Goal: Book appointment/travel/reservation

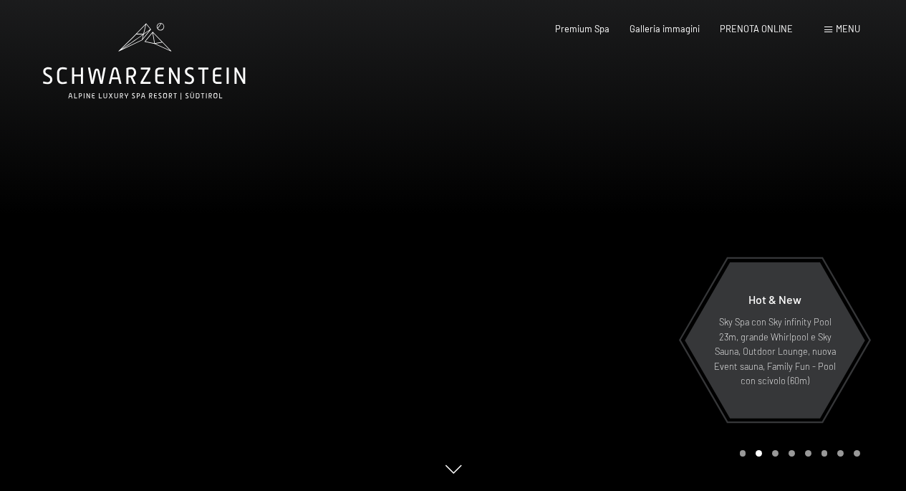
click at [667, 32] on div "Galleria immagini" at bounding box center [665, 29] width 70 height 13
click at [668, 31] on span "Galleria immagini" at bounding box center [665, 26] width 70 height 11
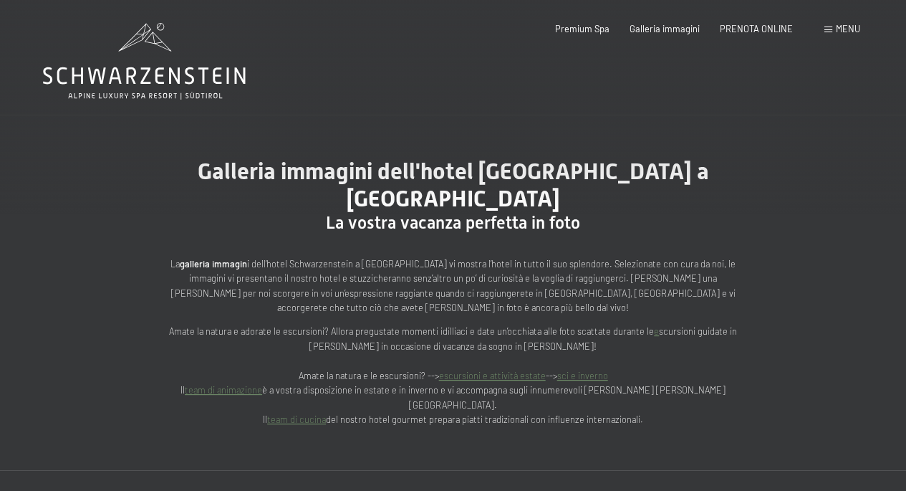
click at [850, 36] on div "Prenotazione Richiesta Premium Spa Galleria immagini PRENOTA ONLINE Menu DE IT …" at bounding box center [687, 29] width 346 height 13
click at [851, 35] on div "Menu" at bounding box center [843, 29] width 36 height 13
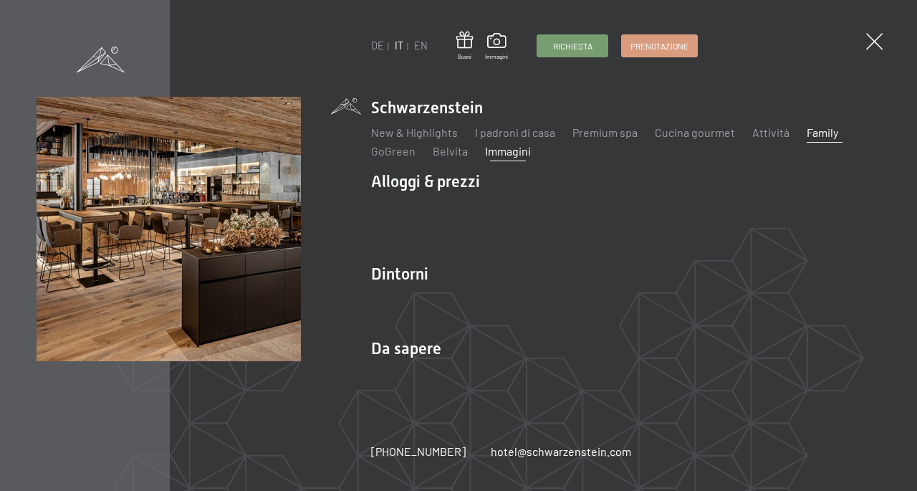
click at [810, 138] on link "Family" at bounding box center [823, 132] width 32 height 14
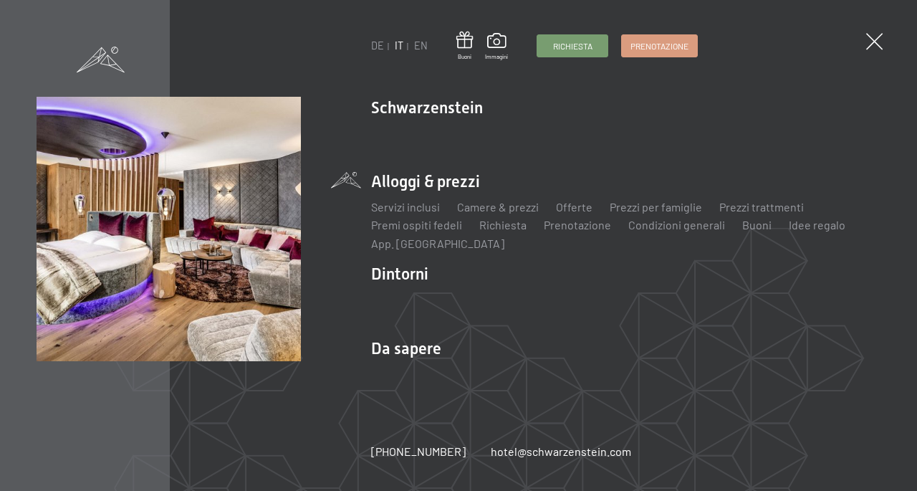
click at [437, 188] on li "Alloggi & prezzi Servizi inclusi Camere & prezzi Lista Offerte Lista Prezzi per…" at bounding box center [625, 211] width 509 height 81
click at [441, 176] on li "Alloggi & prezzi Servizi inclusi Camere & prezzi Lista Offerte Lista Prezzi per…" at bounding box center [625, 211] width 509 height 81
click at [572, 205] on link "Offerte" at bounding box center [574, 207] width 37 height 14
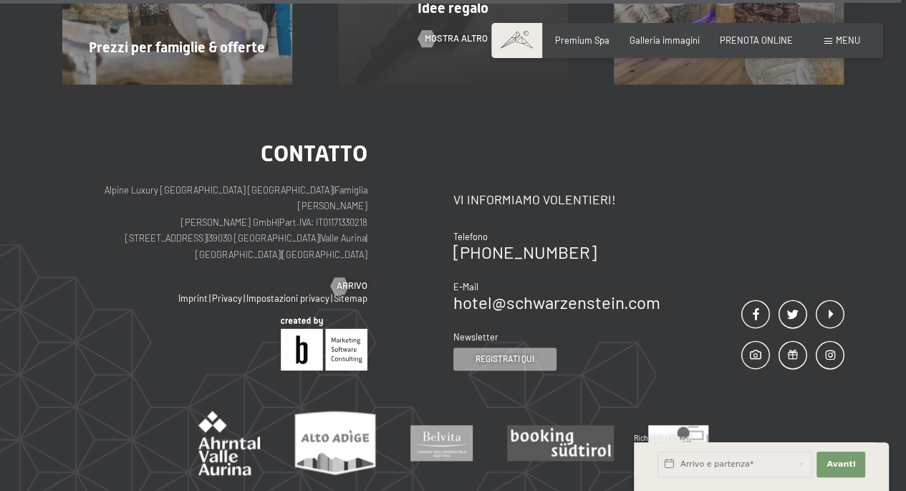
scroll to position [8741, 0]
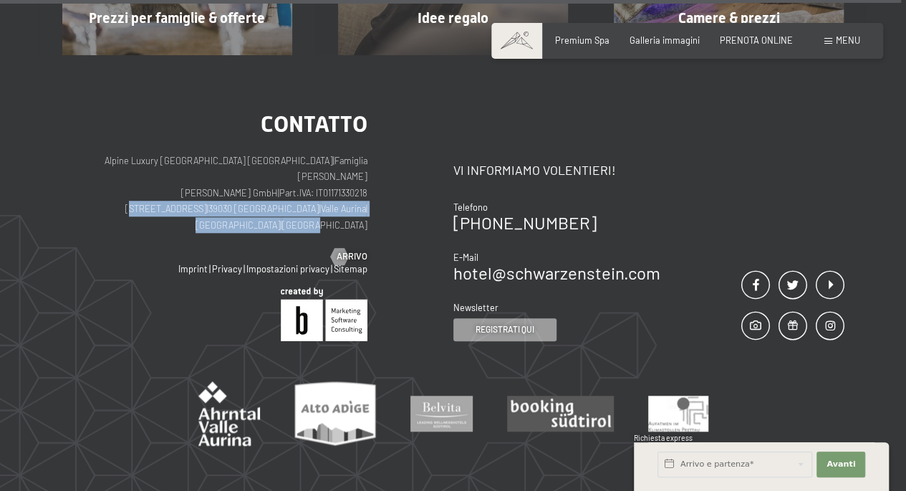
drag, startPoint x: 126, startPoint y: 117, endPoint x: 356, endPoint y: 121, distance: 230.0
click at [360, 153] on p "Alpine Luxury SPA Resort SCHWARZENSTEIN | Famiglia Zimmerhofer Otmar Zimmerhofe…" at bounding box center [214, 193] width 305 height 80
copy p "Via del paese 11 | 39030 Lutago | Valle Aurina | Alto Adige | Ital"
click at [739, 37] on span "PRENOTA ONLINE" at bounding box center [756, 37] width 73 height 11
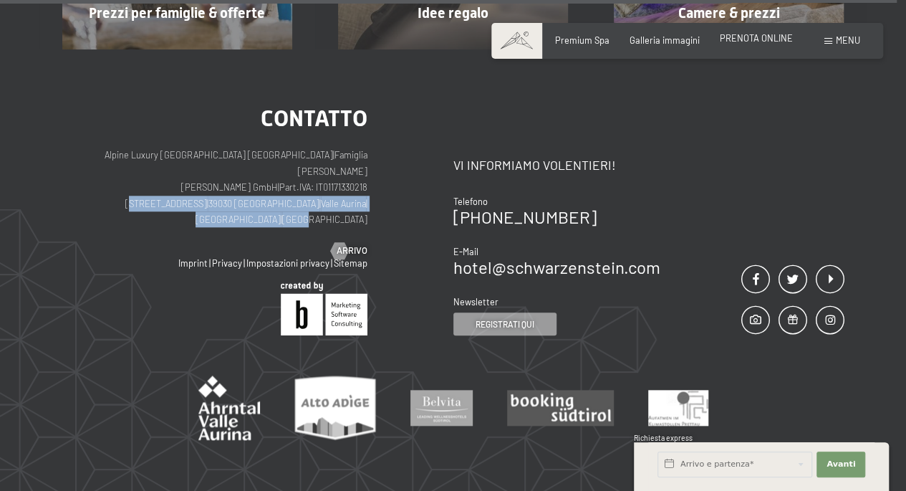
scroll to position [8697, 0]
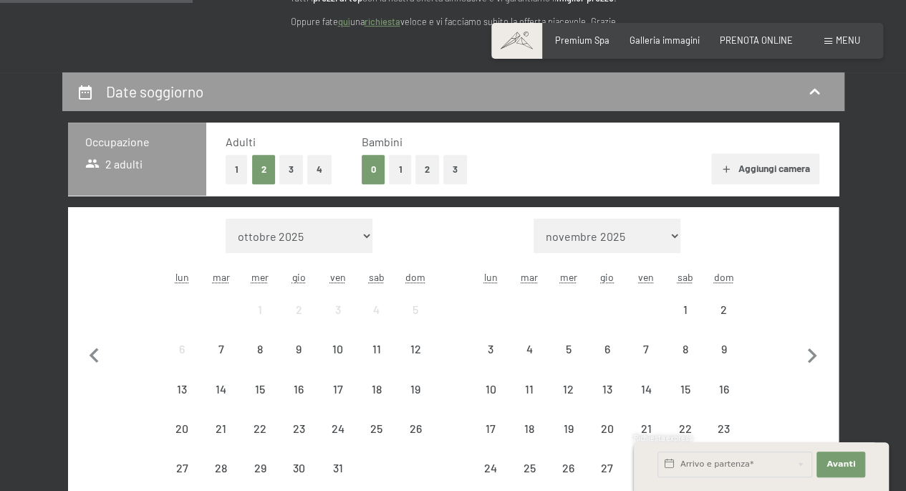
scroll to position [287, 0]
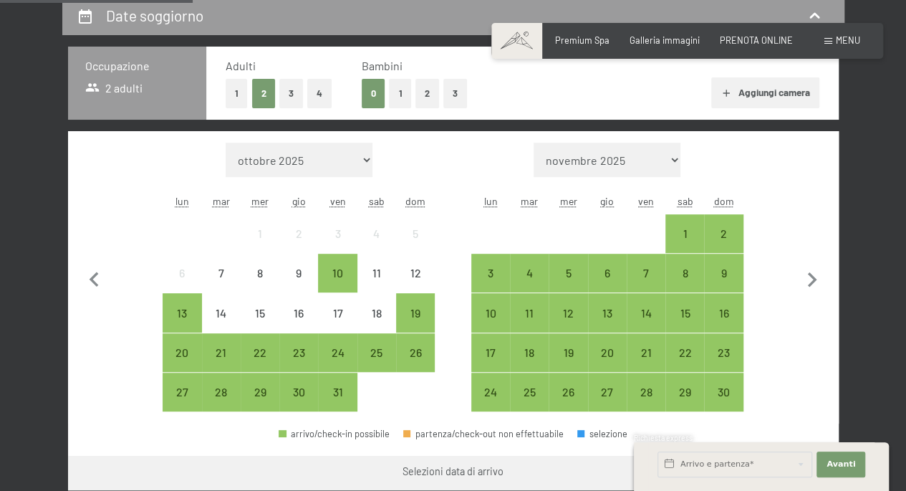
click at [422, 97] on button "2" at bounding box center [428, 93] width 24 height 29
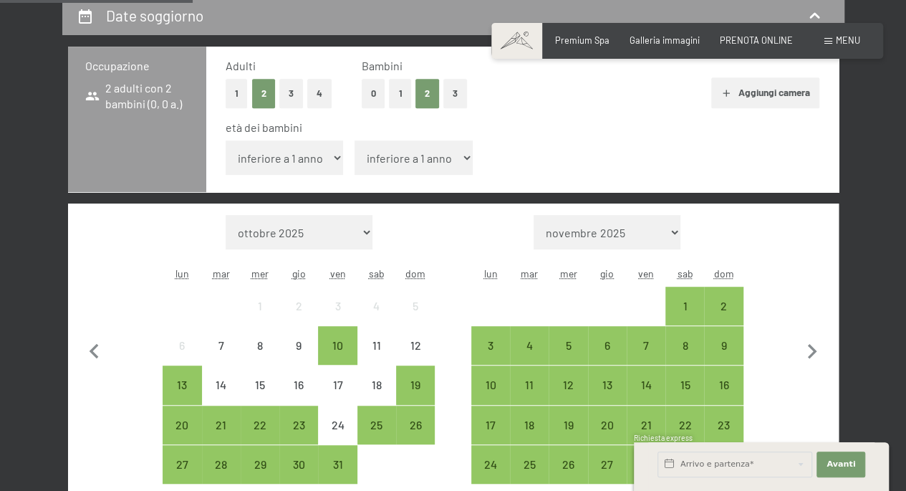
click at [311, 160] on select "inferiore a 1 anno 1 anno 2 anni 3 anni 4 anni 5 anni 6 anni 7 anni 8 anni 9 an…" at bounding box center [285, 157] width 118 height 34
select select "5"
click at [226, 140] on select "inferiore a 1 anno 1 anno 2 anni 3 anni 4 anni 5 anni 6 anni 7 anni 8 anni 9 an…" at bounding box center [285, 157] width 118 height 34
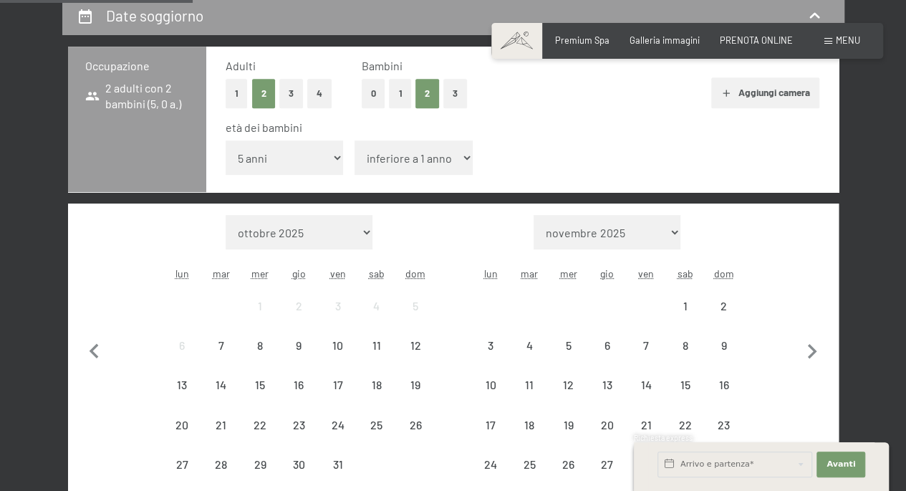
click at [405, 153] on select "inferiore a 1 anno 1 anno 2 anni 3 anni 4 anni 5 anni 6 anni 7 anni 8 anni 9 an…" at bounding box center [414, 157] width 118 height 34
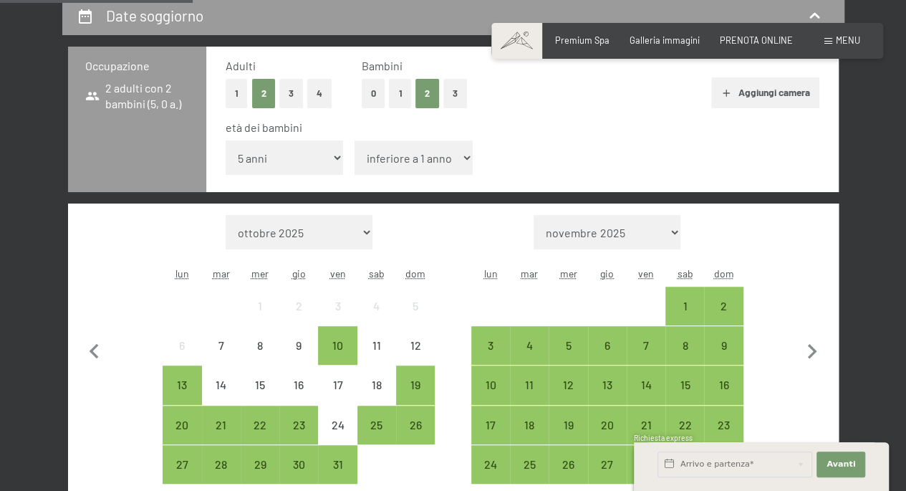
select select "3"
click at [355, 140] on select "inferiore a 1 anno 1 anno 2 anni 3 anni 4 anni 5 anni 6 anni 7 anni 8 anni 9 an…" at bounding box center [414, 157] width 118 height 34
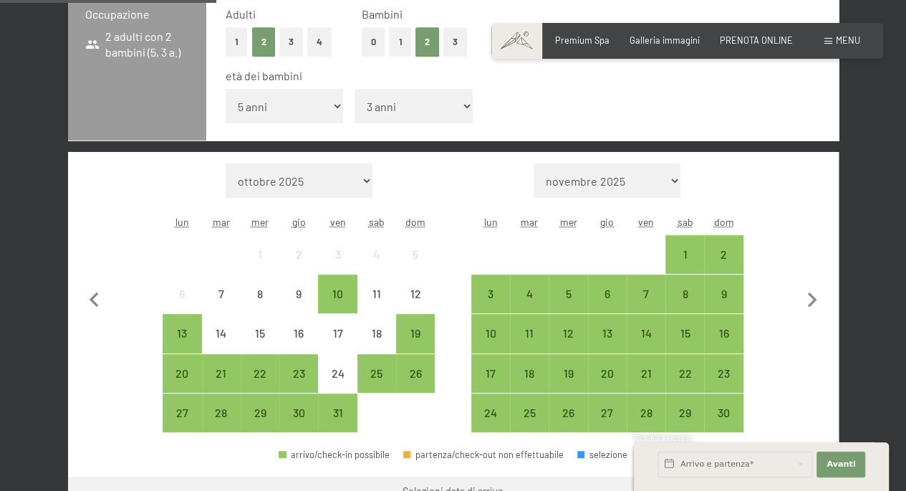
scroll to position [358, 0]
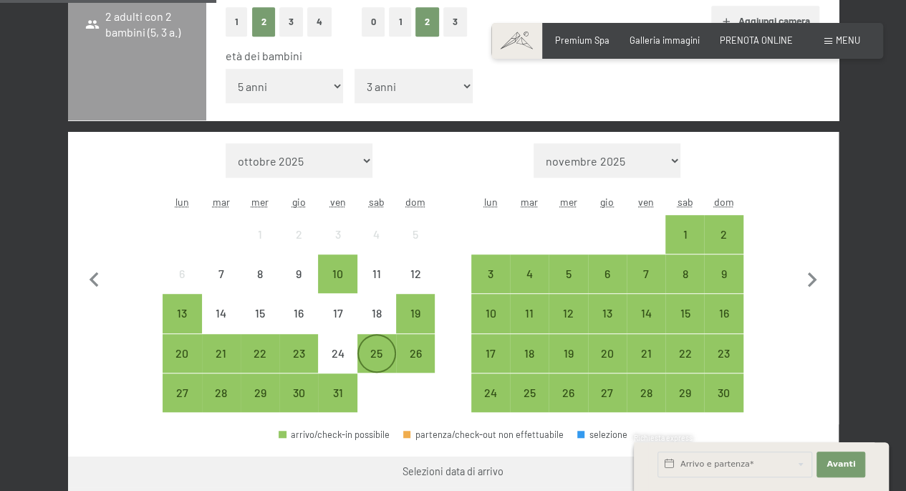
click at [383, 358] on div "25" at bounding box center [377, 366] width 36 height 36
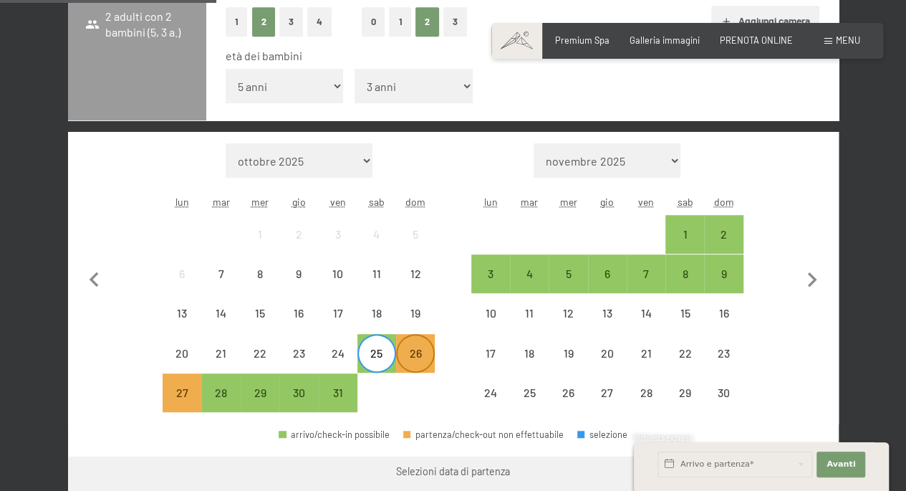
click at [410, 346] on div "26" at bounding box center [416, 353] width 36 height 36
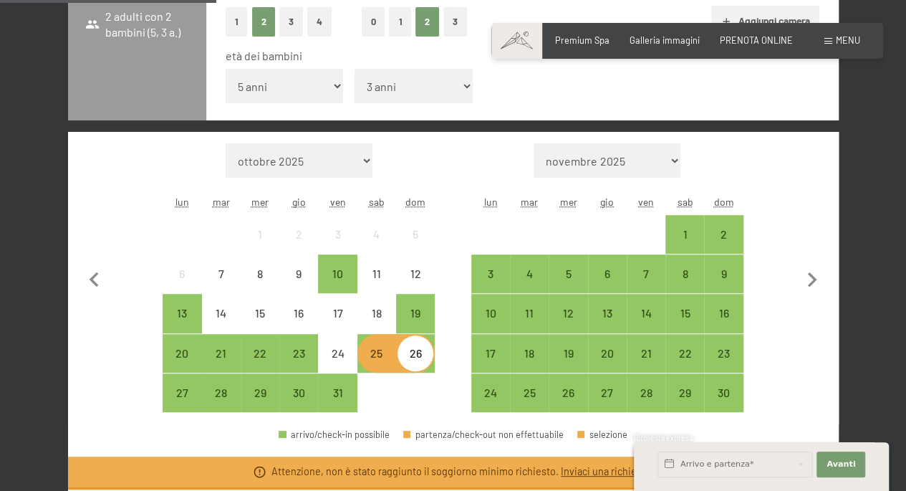
click at [373, 352] on div "25" at bounding box center [377, 366] width 36 height 36
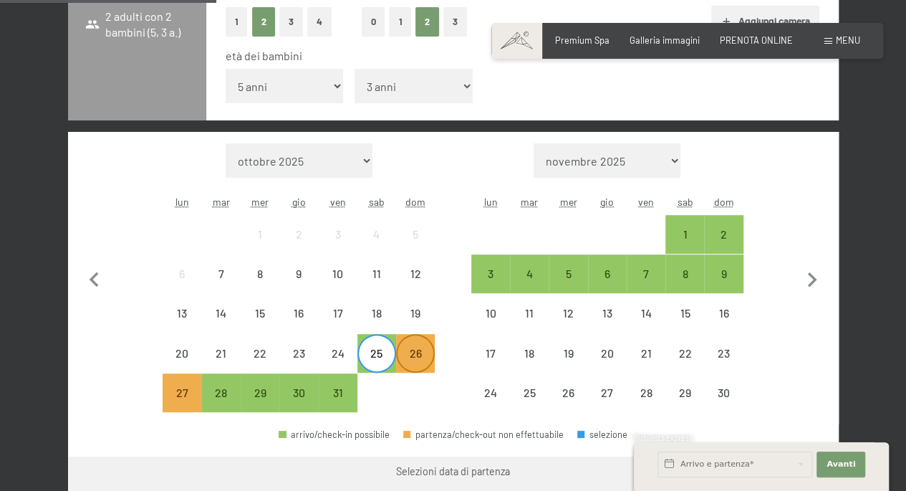
click at [428, 365] on div "26" at bounding box center [416, 366] width 36 height 36
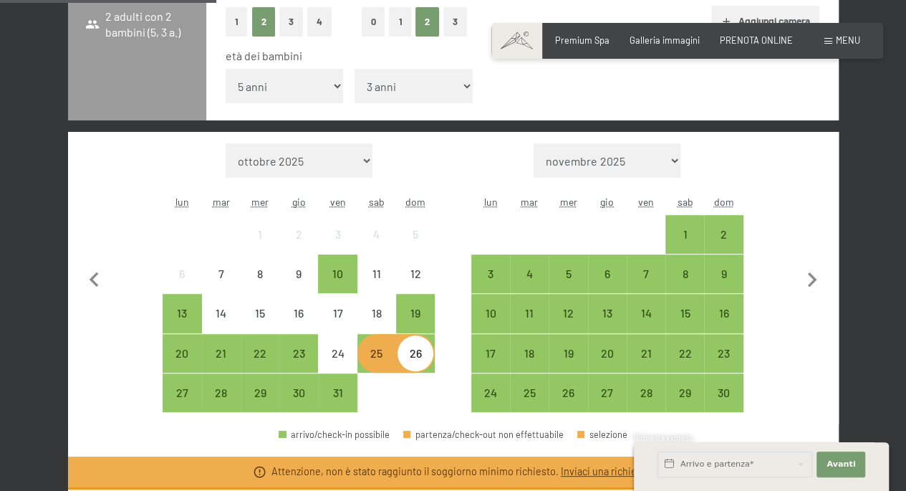
click at [357, 353] on div "20 21 22 23 24 25 26" at bounding box center [299, 353] width 272 height 39
click at [353, 355] on div "24" at bounding box center [338, 366] width 36 height 36
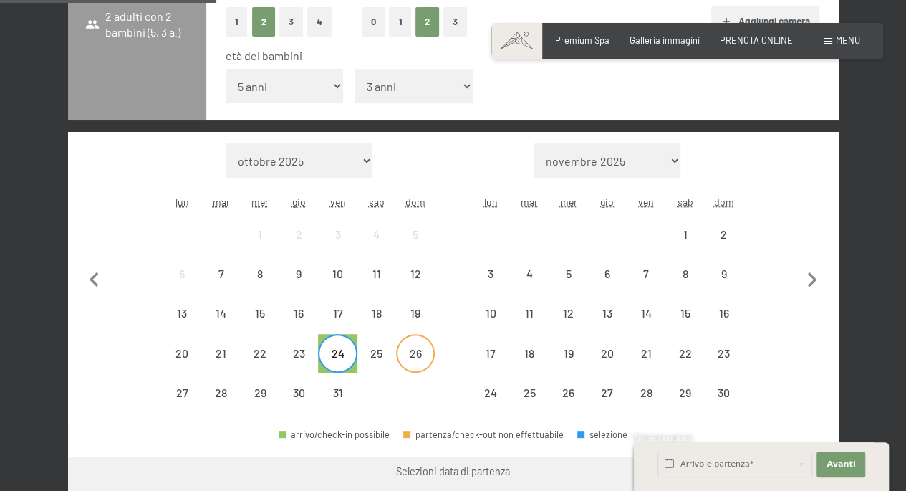
click at [413, 359] on div "26" at bounding box center [416, 366] width 36 height 36
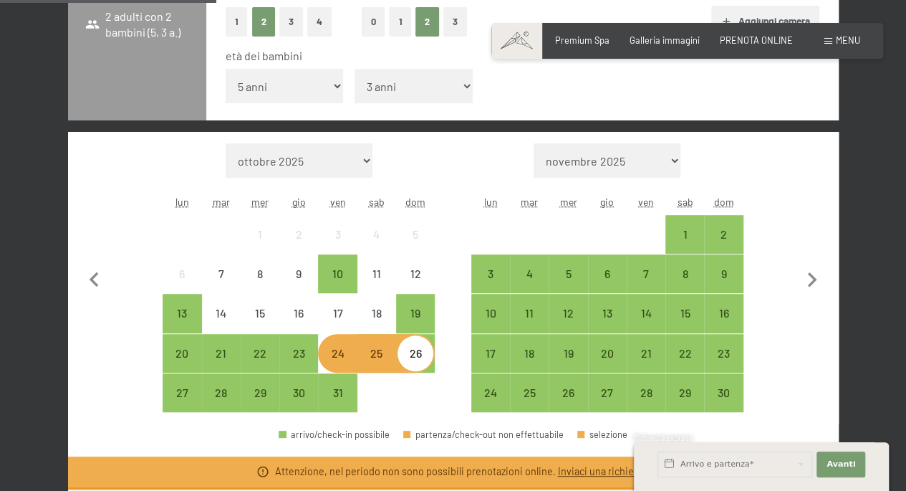
click at [370, 359] on div "25" at bounding box center [377, 366] width 36 height 36
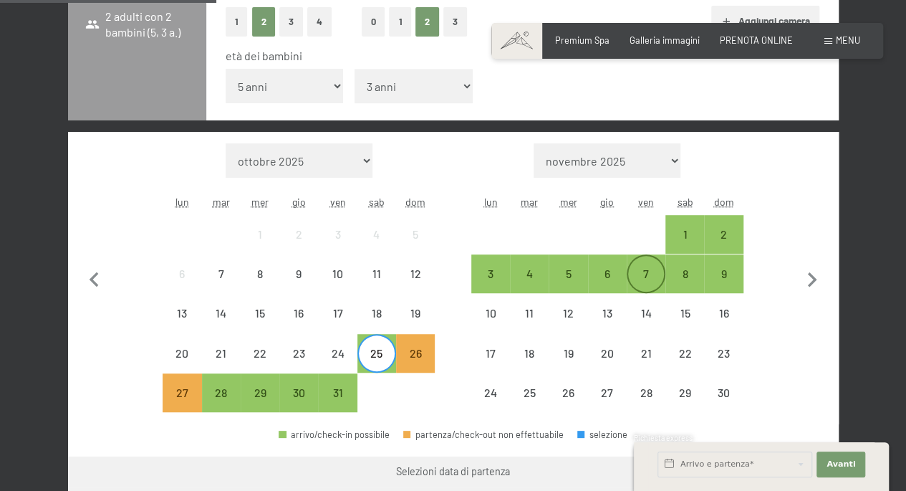
click at [649, 273] on div "7" at bounding box center [646, 286] width 36 height 36
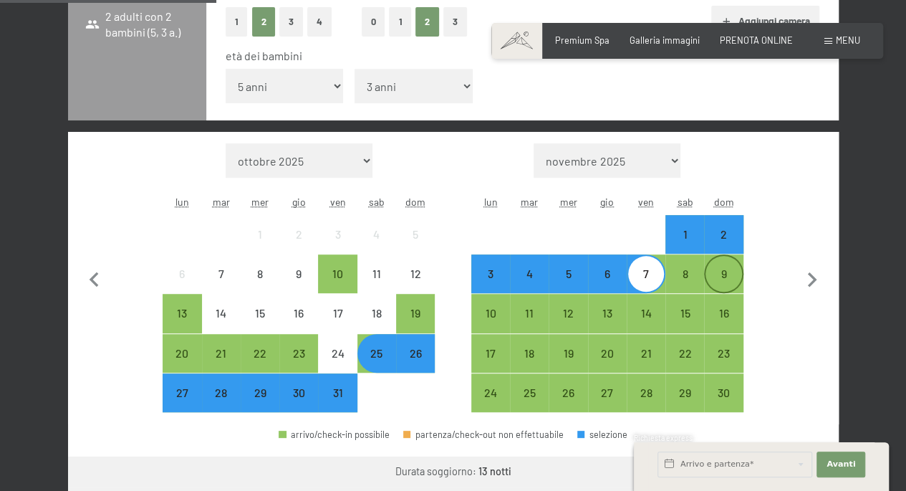
click at [715, 277] on div "9" at bounding box center [724, 286] width 36 height 36
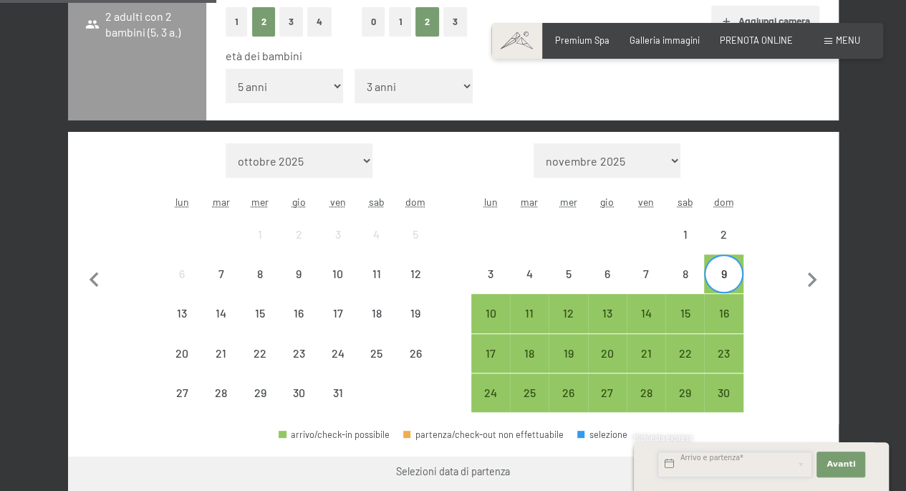
click at [731, 464] on input "text" at bounding box center [735, 464] width 155 height 26
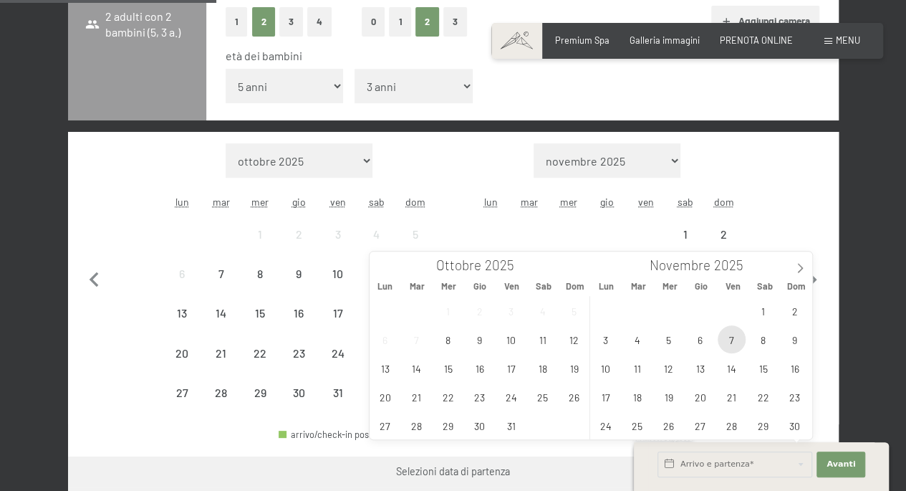
click at [731, 339] on span "7" at bounding box center [732, 339] width 28 height 28
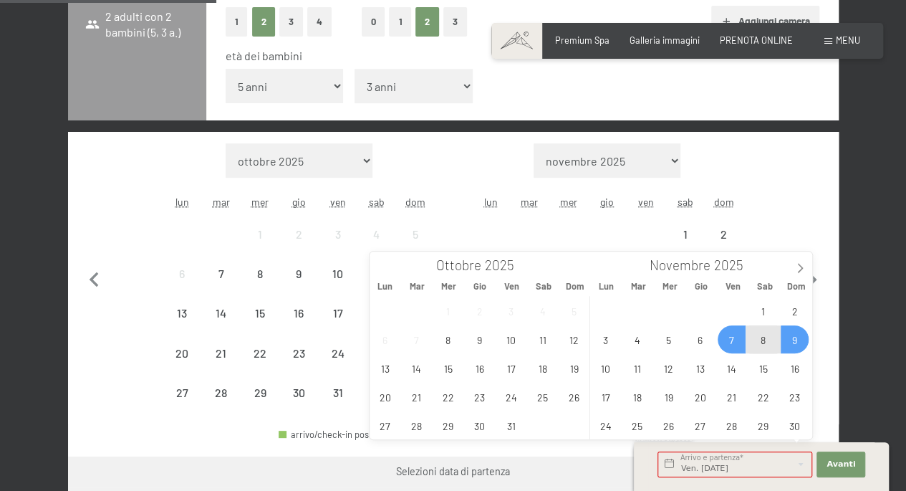
click at [796, 343] on span "9" at bounding box center [795, 339] width 28 height 28
type input "Ven. 07/11/2025 - Dom. 09/11/2025"
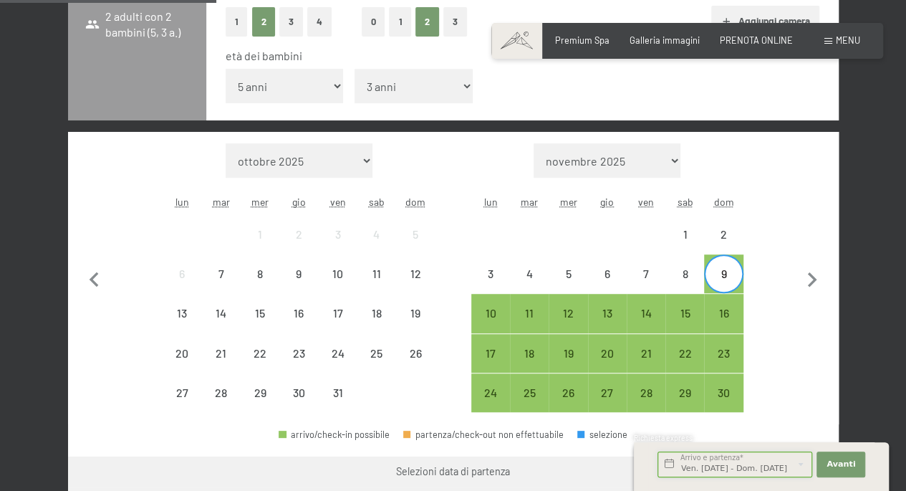
scroll to position [0, 19]
click at [856, 465] on button "Avanti Nascondere i campi dell'indirizzo" at bounding box center [841, 464] width 49 height 26
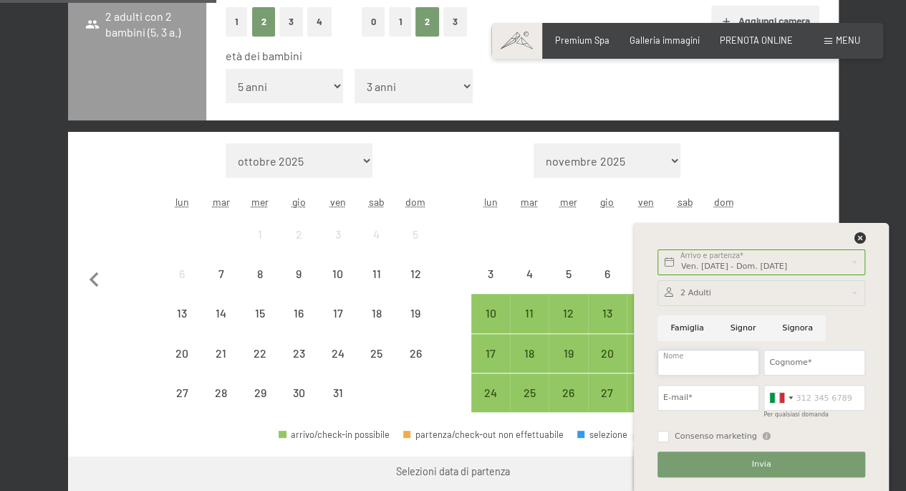
click at [707, 366] on input "Nome" at bounding box center [709, 363] width 102 height 26
type input "francesco"
type input "silvestri"
type input "francesco.silvestri@hotmail.com"
type input "3278743077"
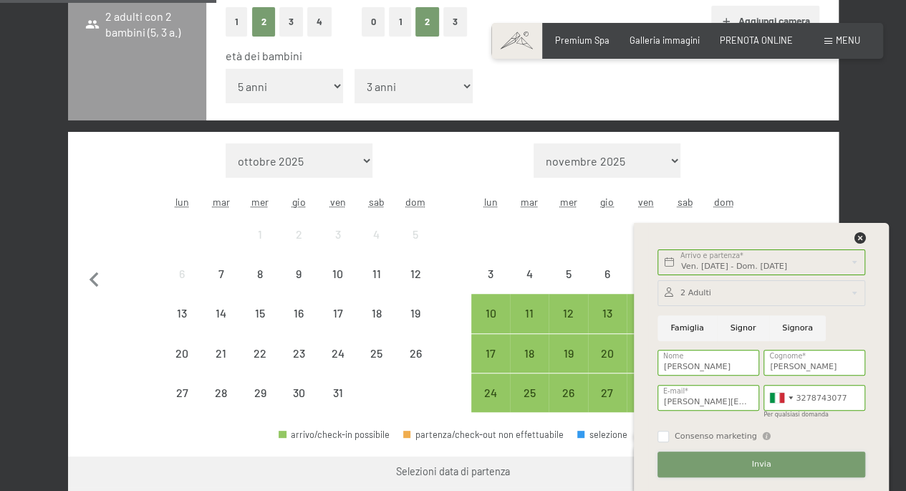
click at [784, 461] on button "Invia" at bounding box center [762, 464] width 208 height 26
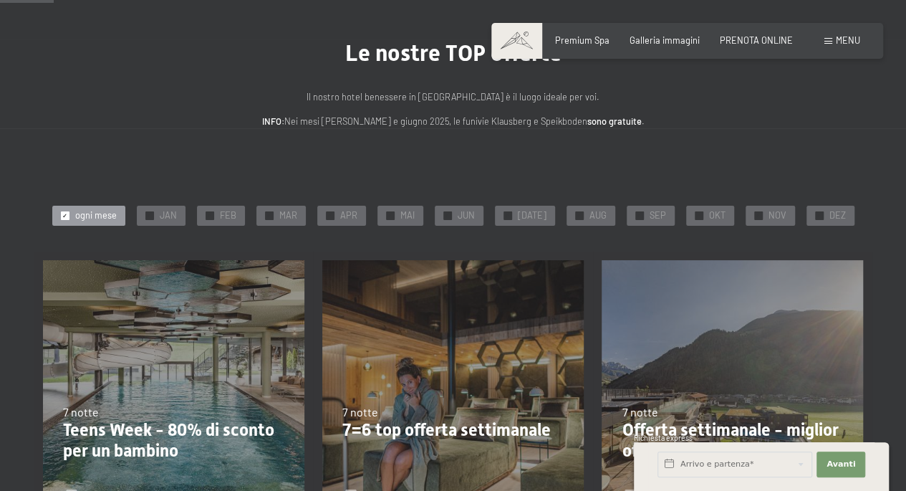
scroll to position [143, 0]
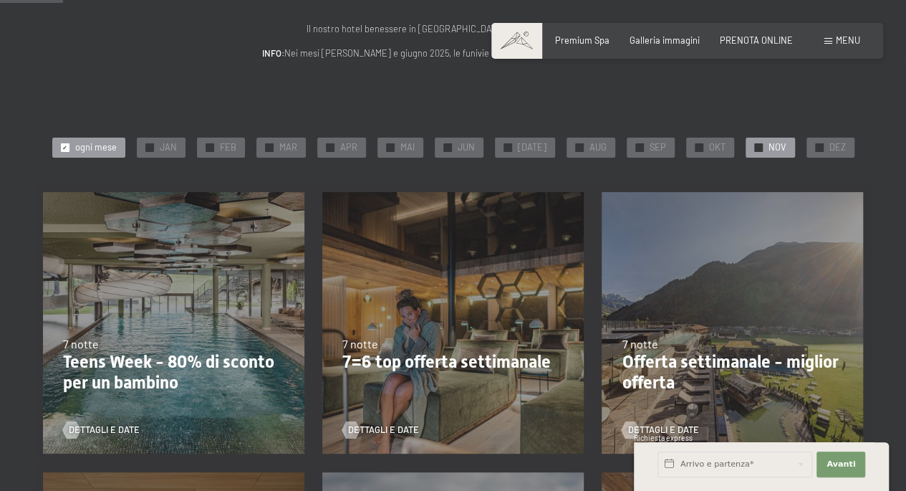
click at [756, 147] on div "✓ NOV" at bounding box center [770, 148] width 49 height 20
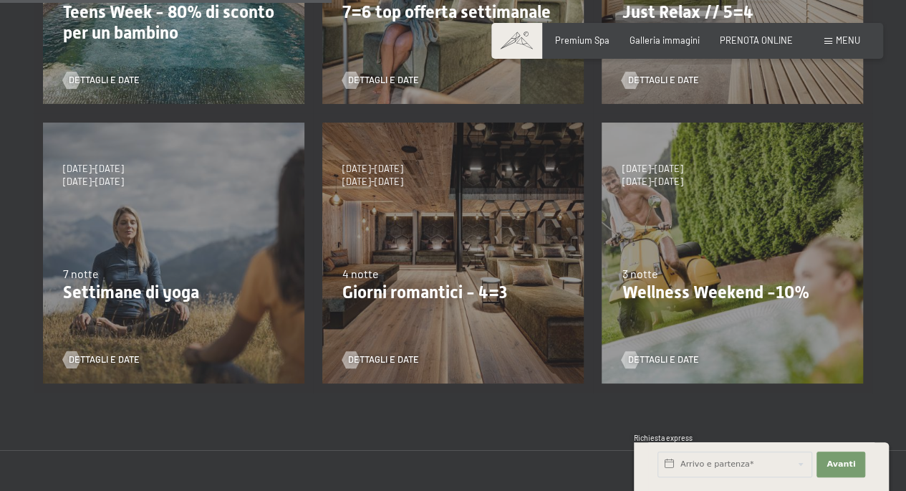
scroll to position [502, 0]
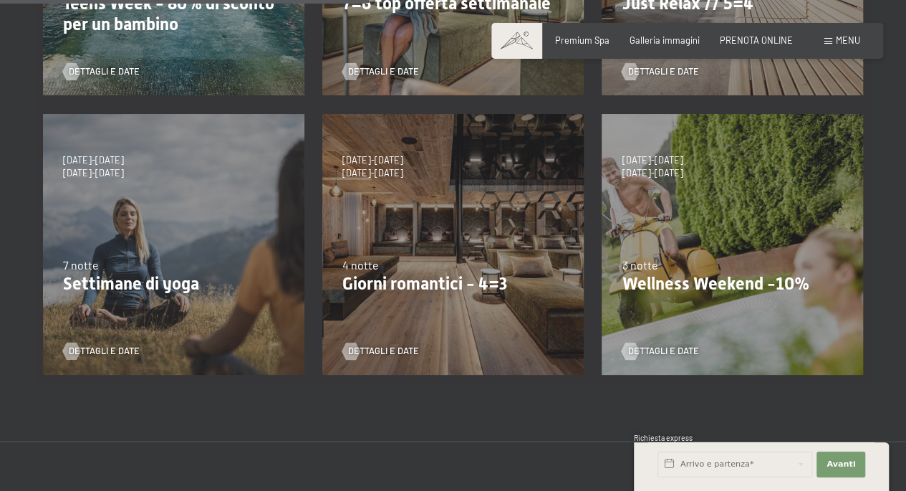
click at [689, 294] on div "[DATE]-[DATE] [DATE]-[DATE] [DATE]-[DATE] [DATE]-[DATE] [DATE]-[DATE] [DATE]-[D…" at bounding box center [732, 244] width 279 height 279
click at [691, 287] on p "Wellness Weekend -10%" at bounding box center [732, 284] width 221 height 21
click at [692, 280] on p "Wellness Weekend -10%" at bounding box center [732, 284] width 221 height 21
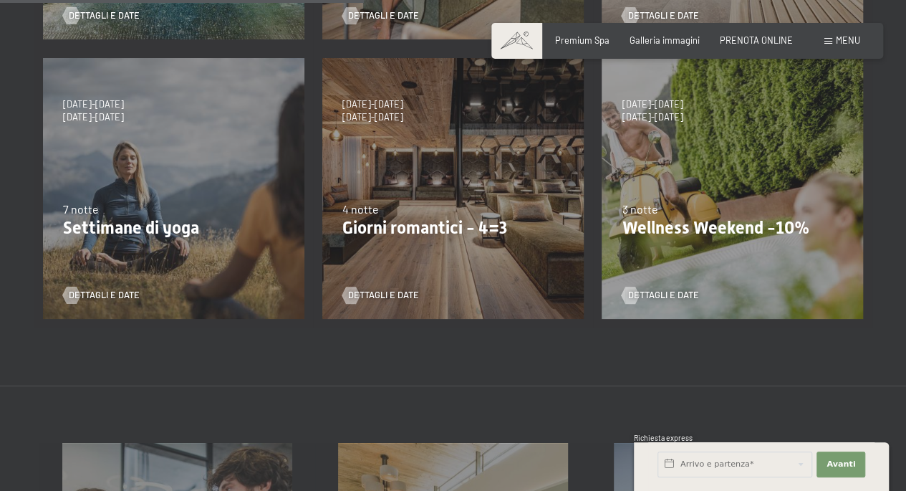
scroll to position [573, 0]
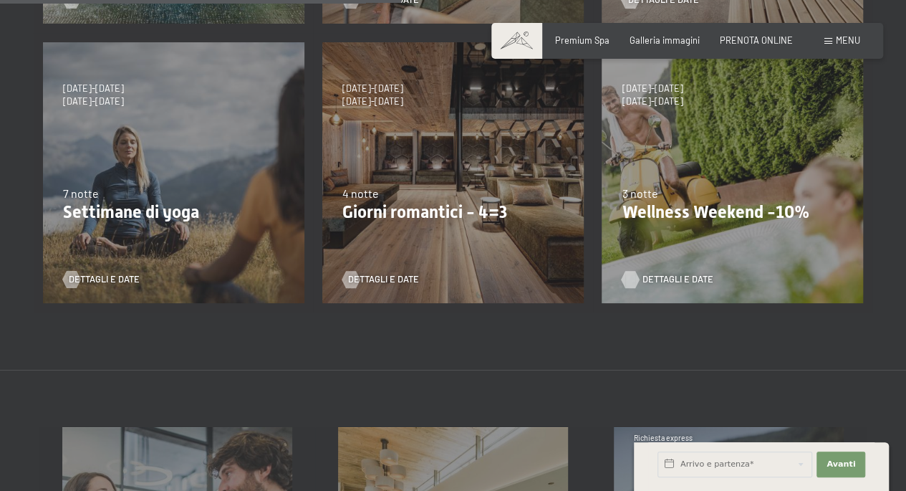
click at [664, 277] on span "Dettagli e Date" at bounding box center [677, 279] width 71 height 13
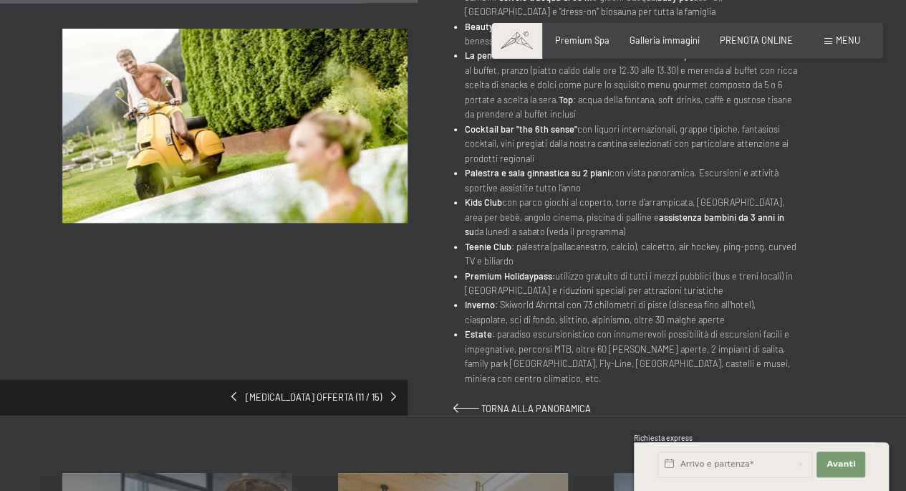
scroll to position [717, 0]
